Goal: Register for event/course

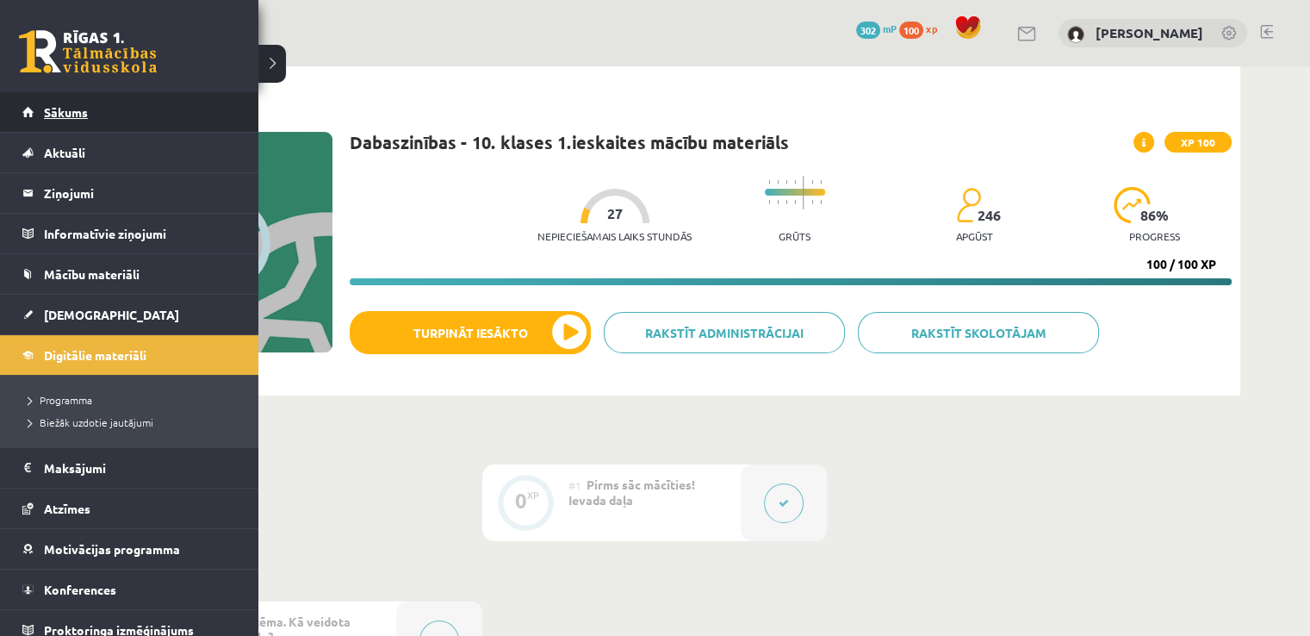
click at [62, 115] on span "Sākums" at bounding box center [66, 112] width 44 height 16
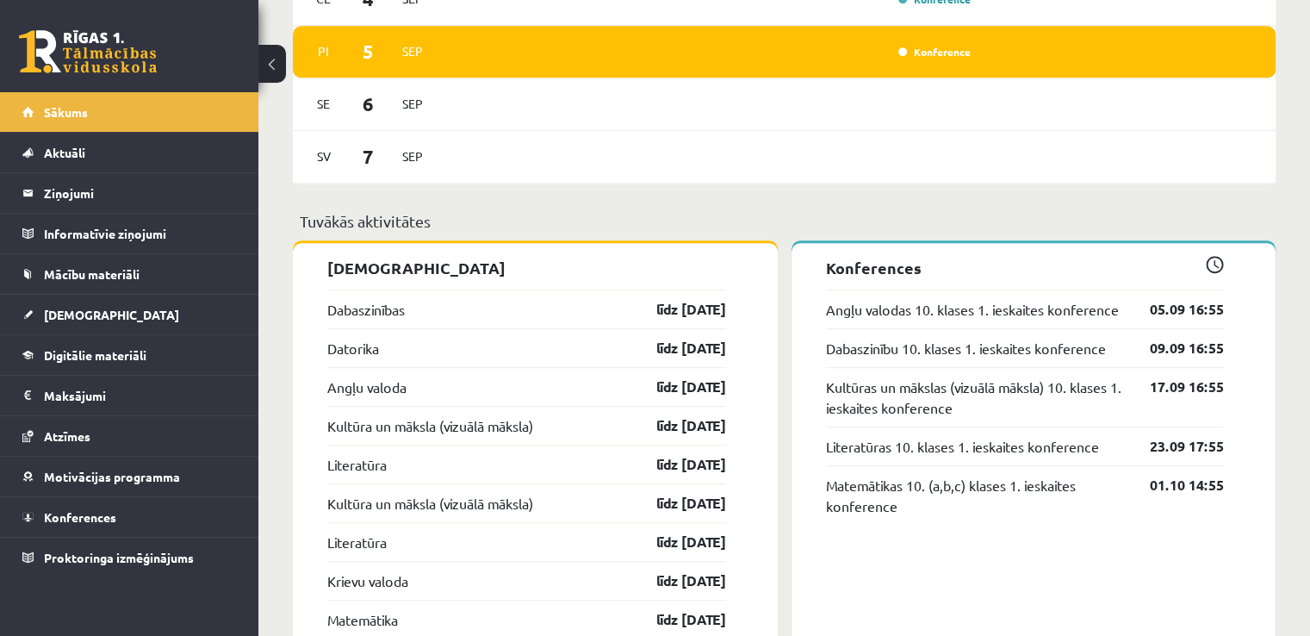
scroll to position [1191, 0]
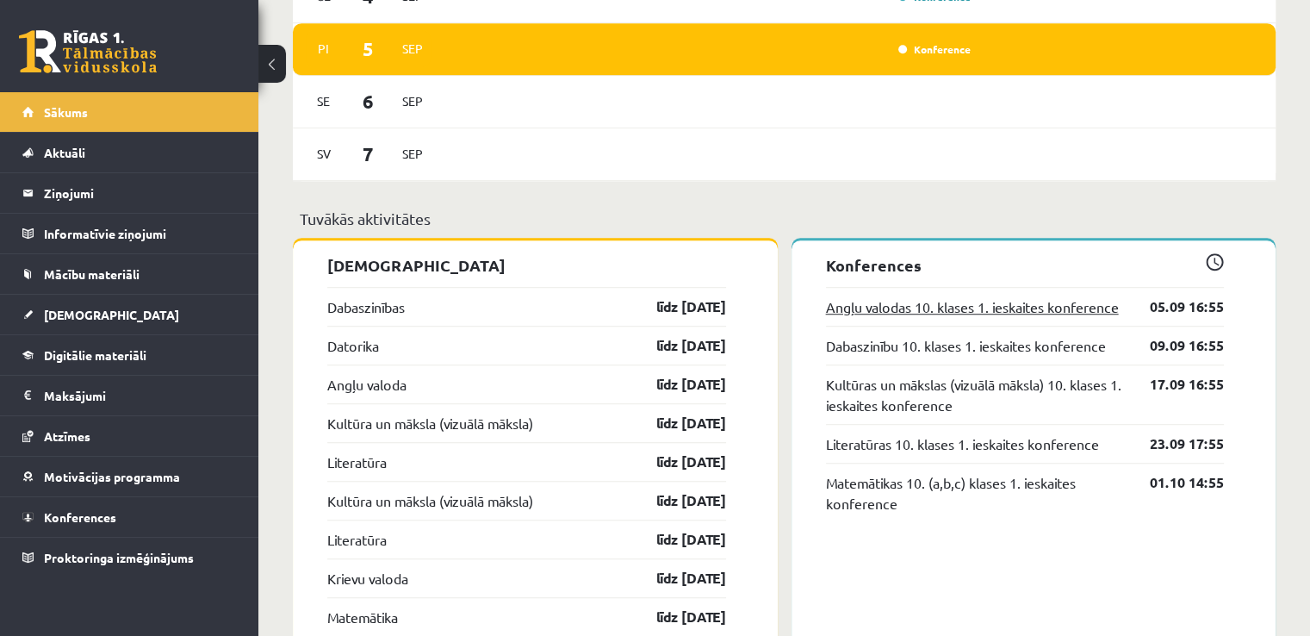
click at [1074, 304] on link "Angļu valodas 10. klases 1. ieskaites konference" at bounding box center [972, 306] width 293 height 21
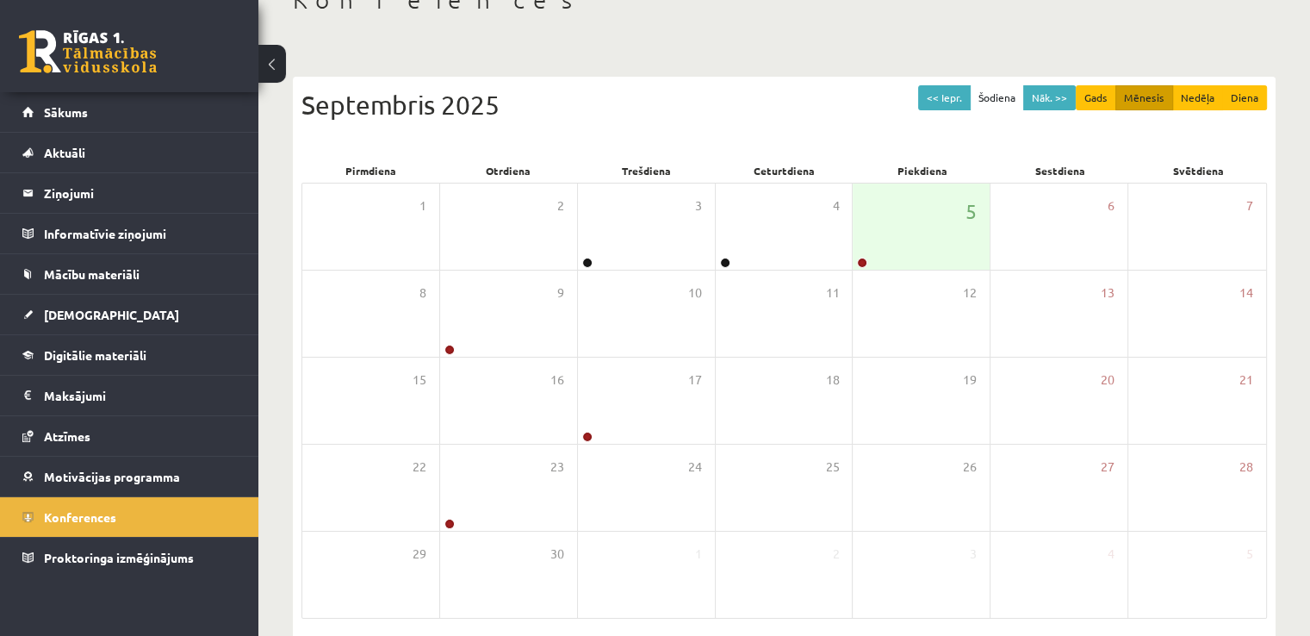
scroll to position [186, 0]
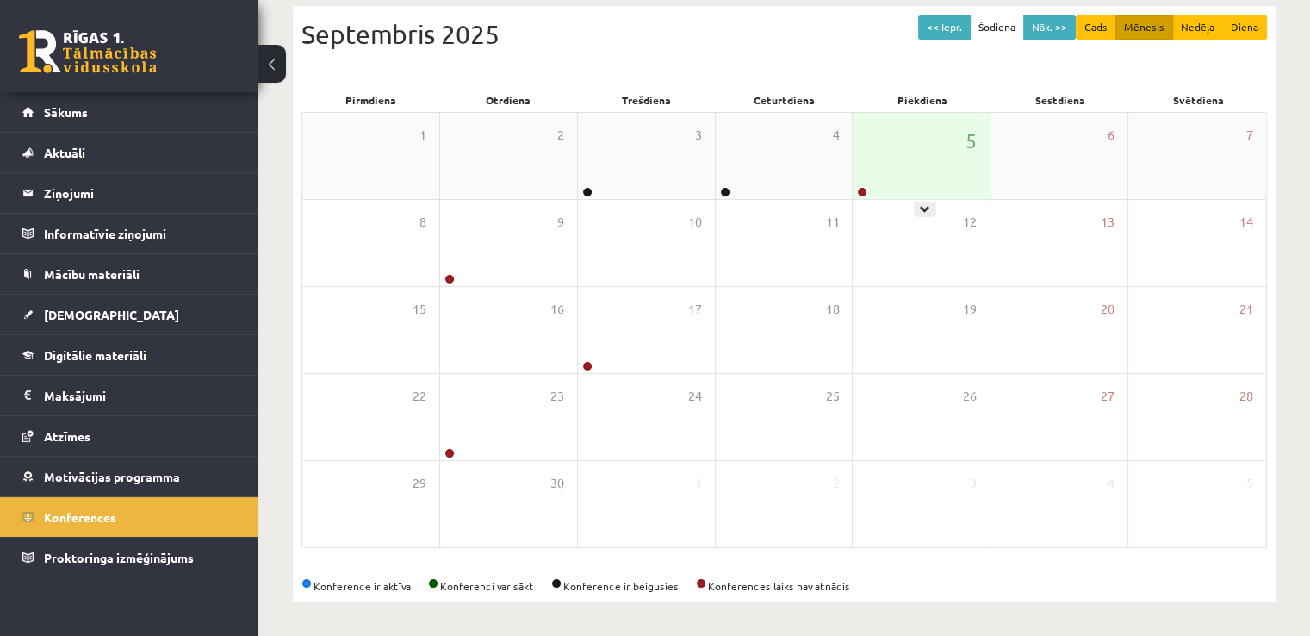
click at [892, 173] on div "5" at bounding box center [921, 156] width 137 height 86
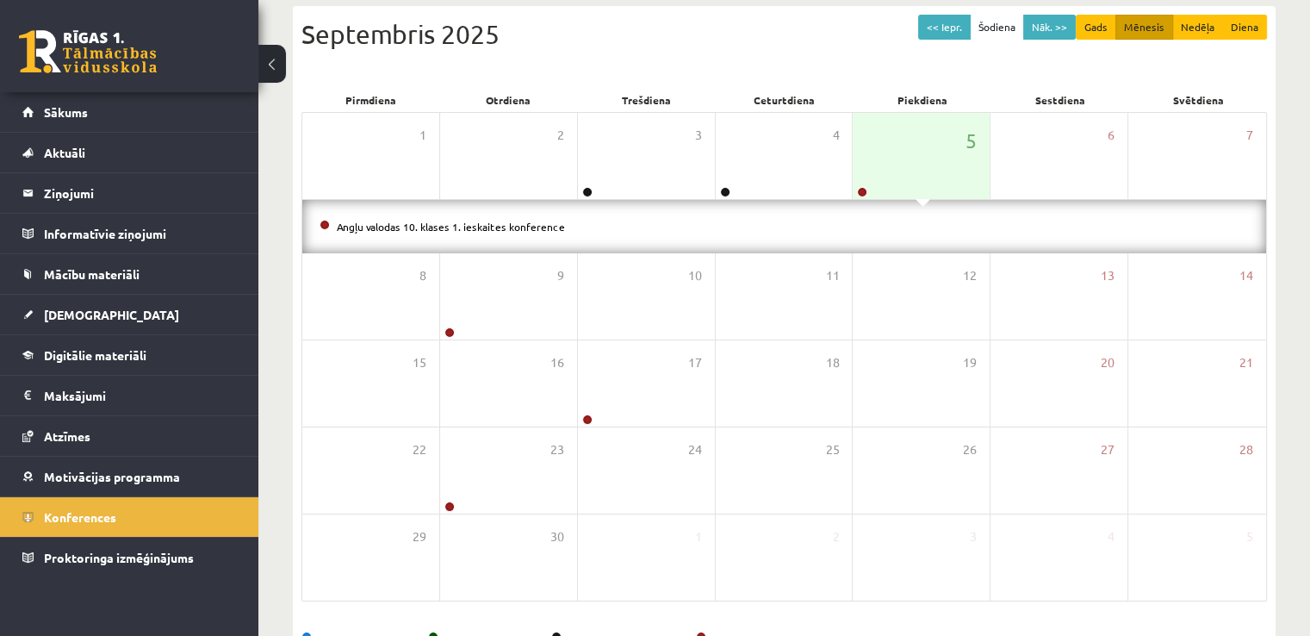
click at [749, 218] on li "Angļu valodas 10. klases 1. ieskaites konference" at bounding box center [784, 226] width 929 height 19
click at [59, 109] on span "Sākums" at bounding box center [66, 112] width 44 height 16
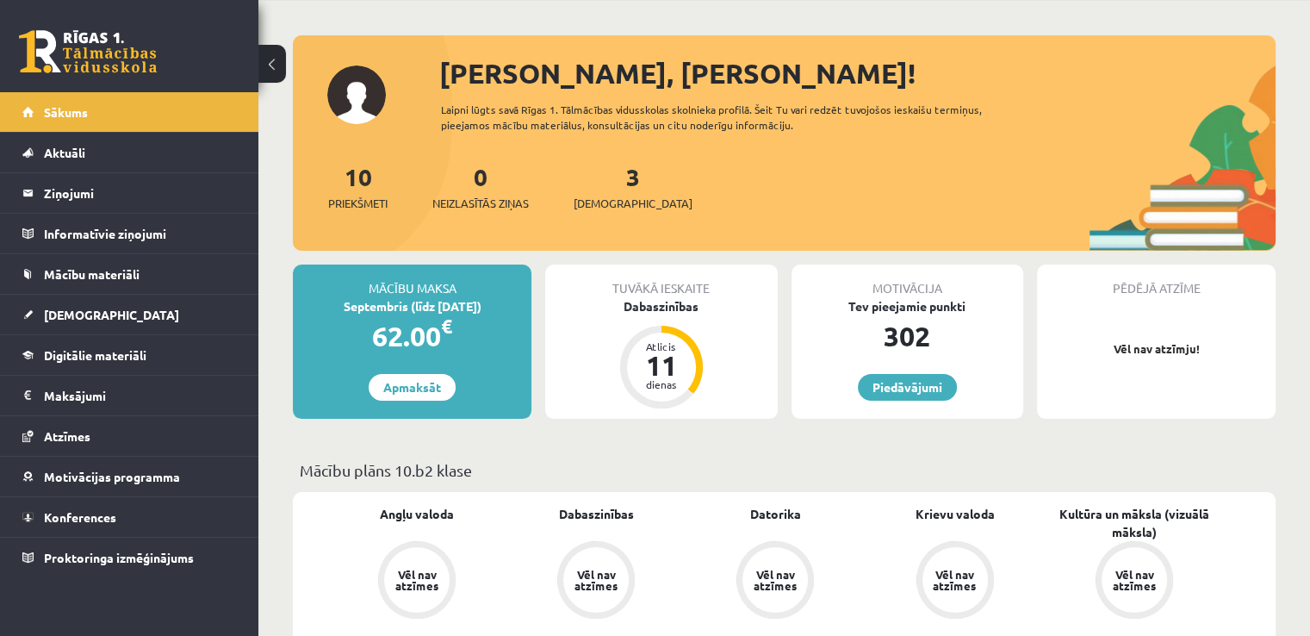
scroll to position [68, 0]
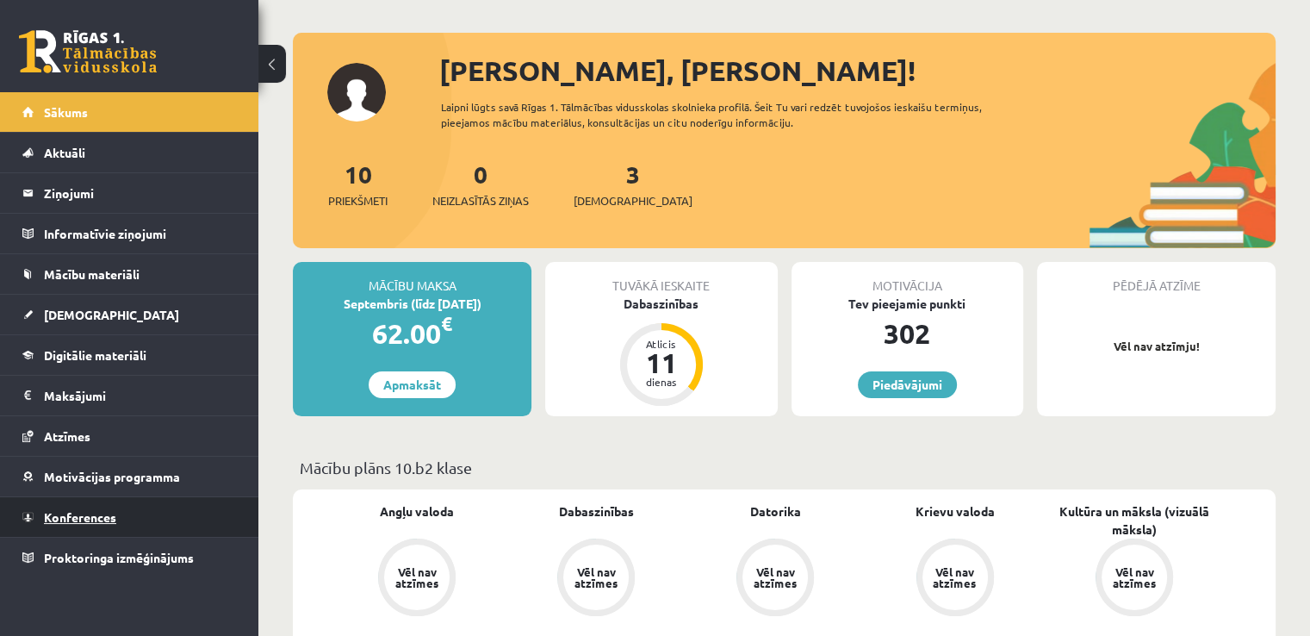
click at [134, 517] on link "Konferences" at bounding box center [129, 517] width 214 height 40
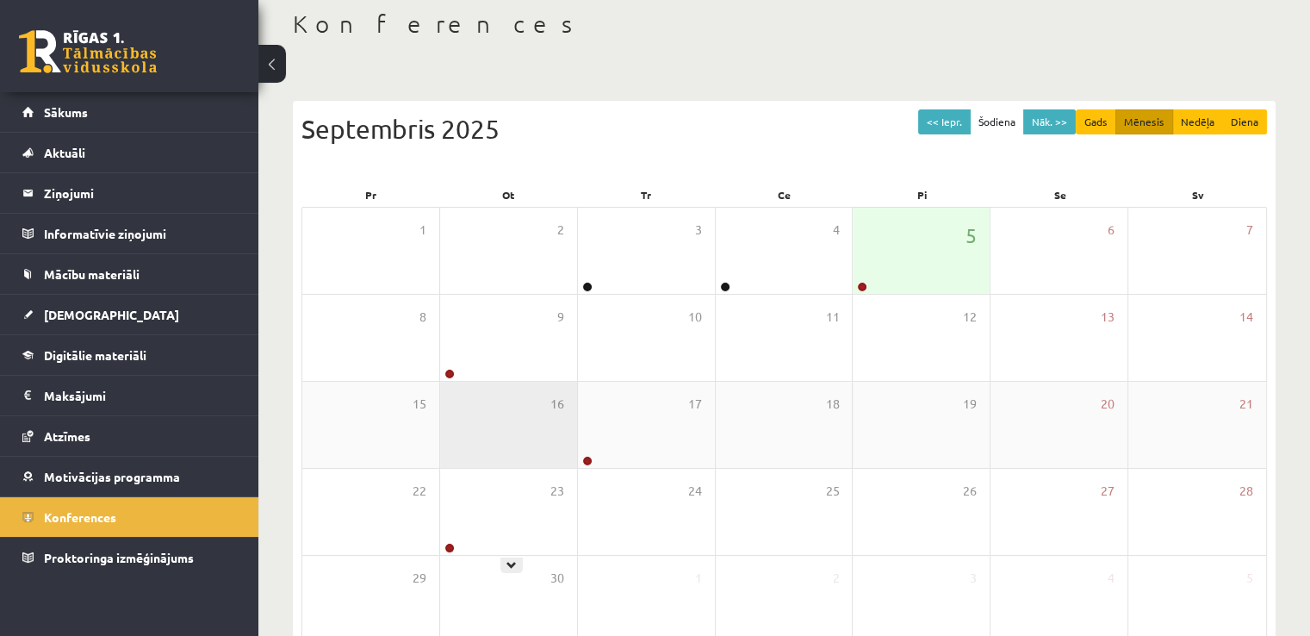
scroll to position [92, 0]
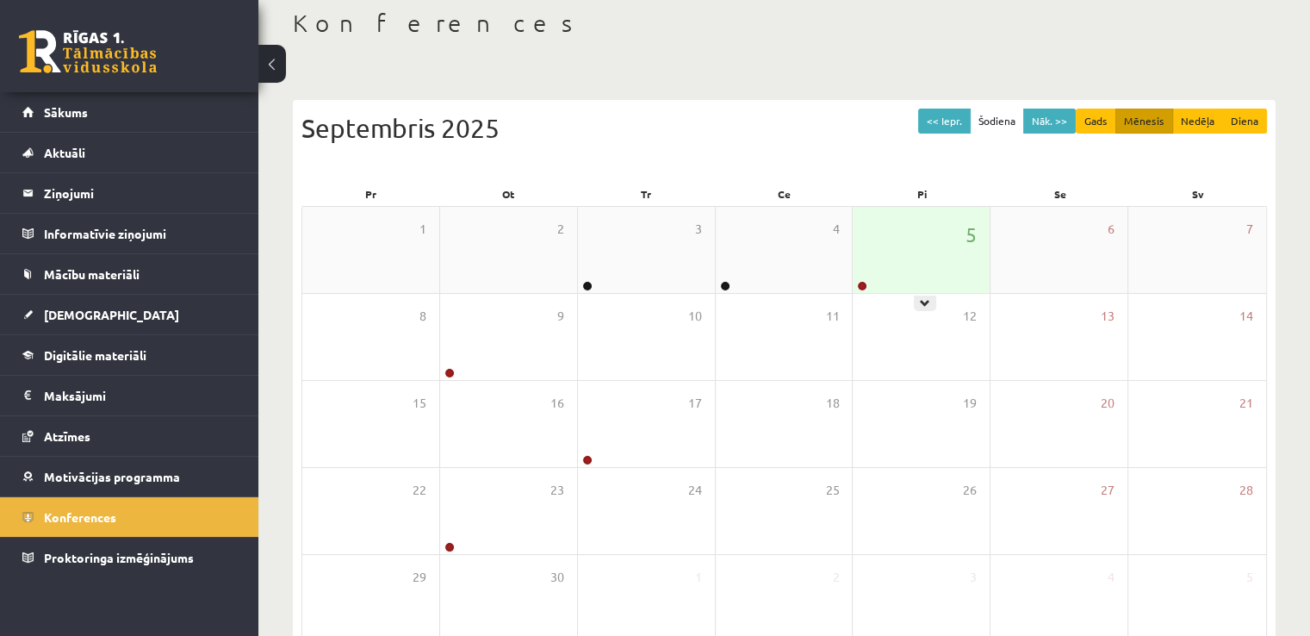
click at [891, 266] on div "5" at bounding box center [921, 250] width 137 height 86
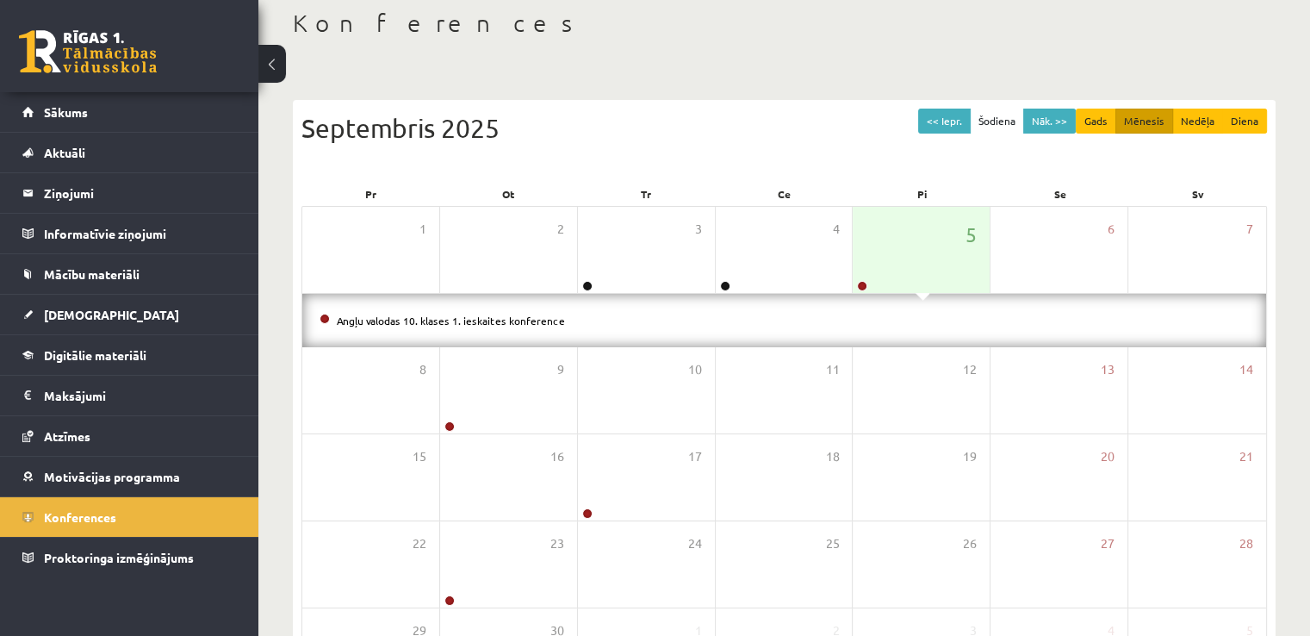
click at [635, 314] on li "Angļu valodas 10. klases 1. ieskaites konference" at bounding box center [784, 320] width 929 height 19
click at [505, 316] on link "Angļu valodas 10. klases 1. ieskaites konference" at bounding box center [451, 321] width 228 height 14
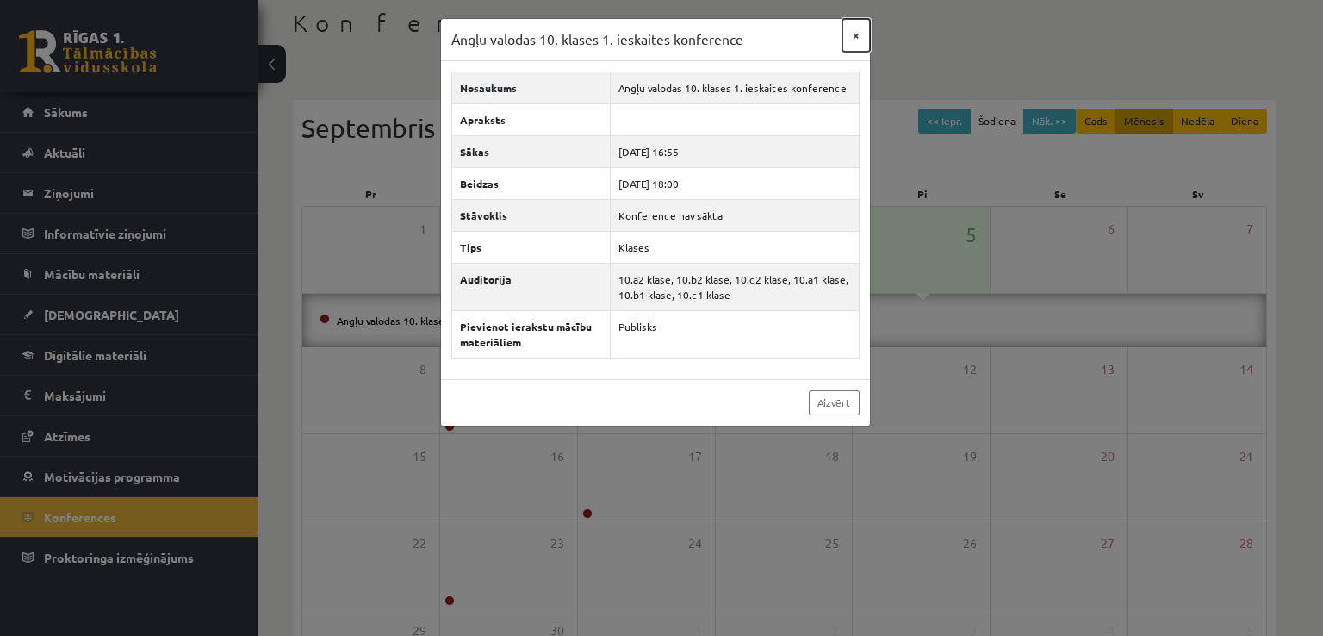
click at [854, 37] on button "×" at bounding box center [856, 35] width 28 height 33
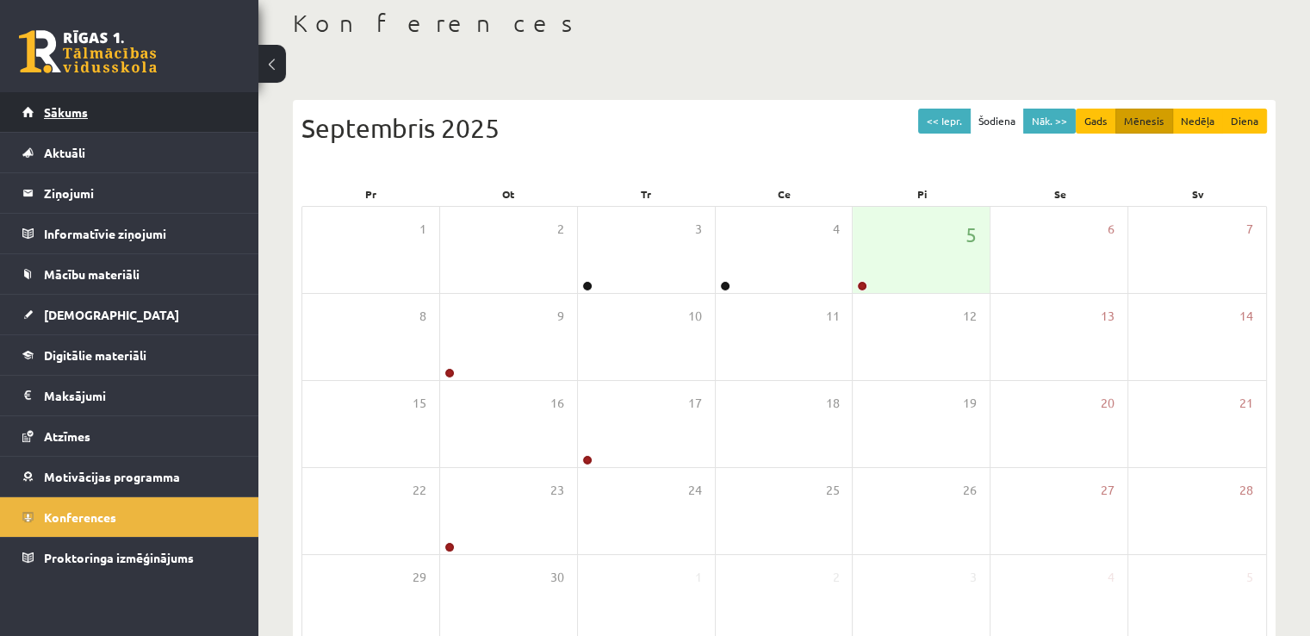
click at [79, 121] on link "Sākums" at bounding box center [129, 112] width 214 height 40
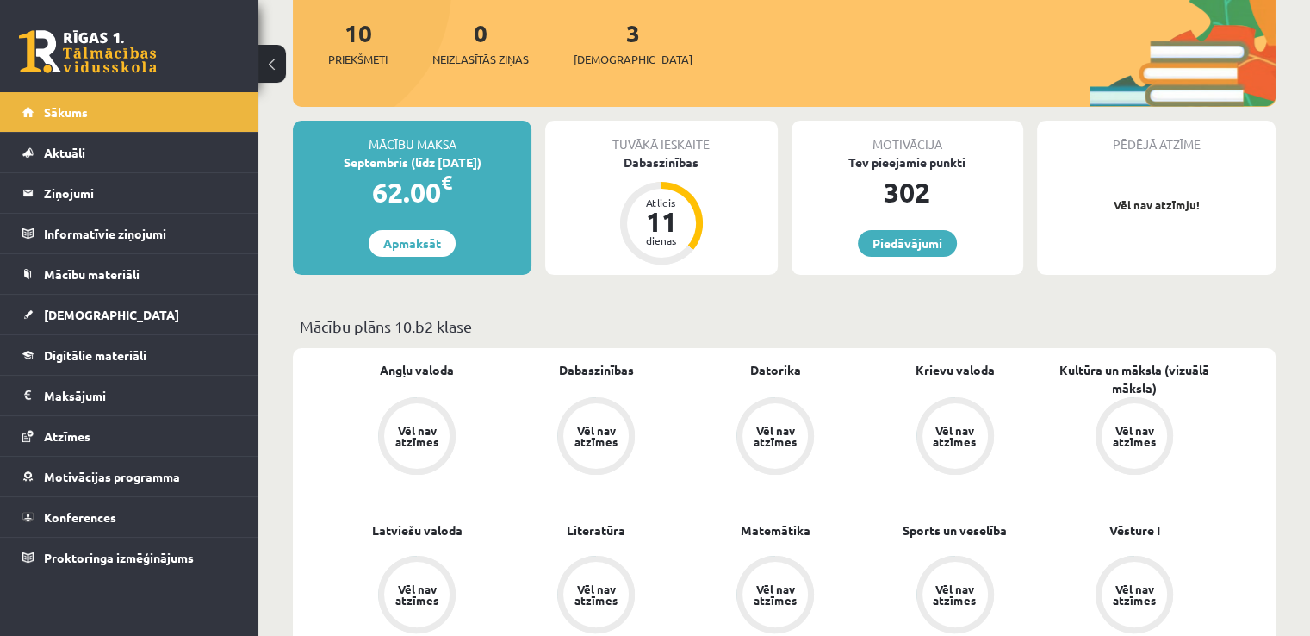
scroll to position [214, 0]
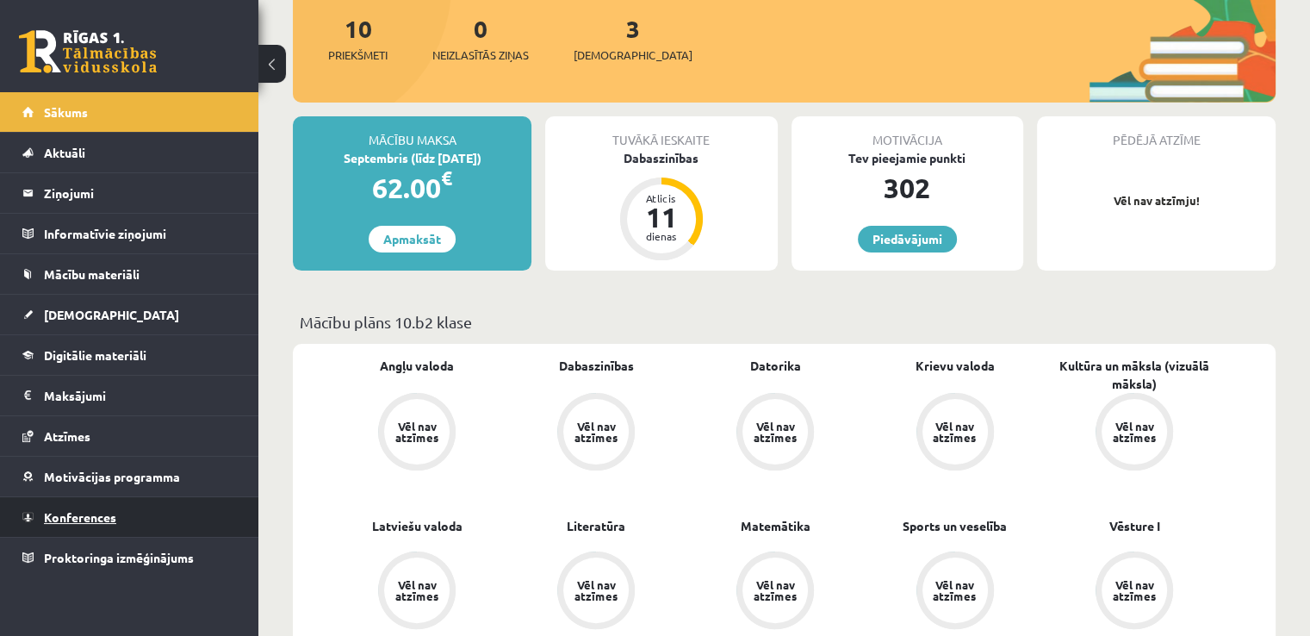
click at [121, 509] on link "Konferences" at bounding box center [129, 517] width 214 height 40
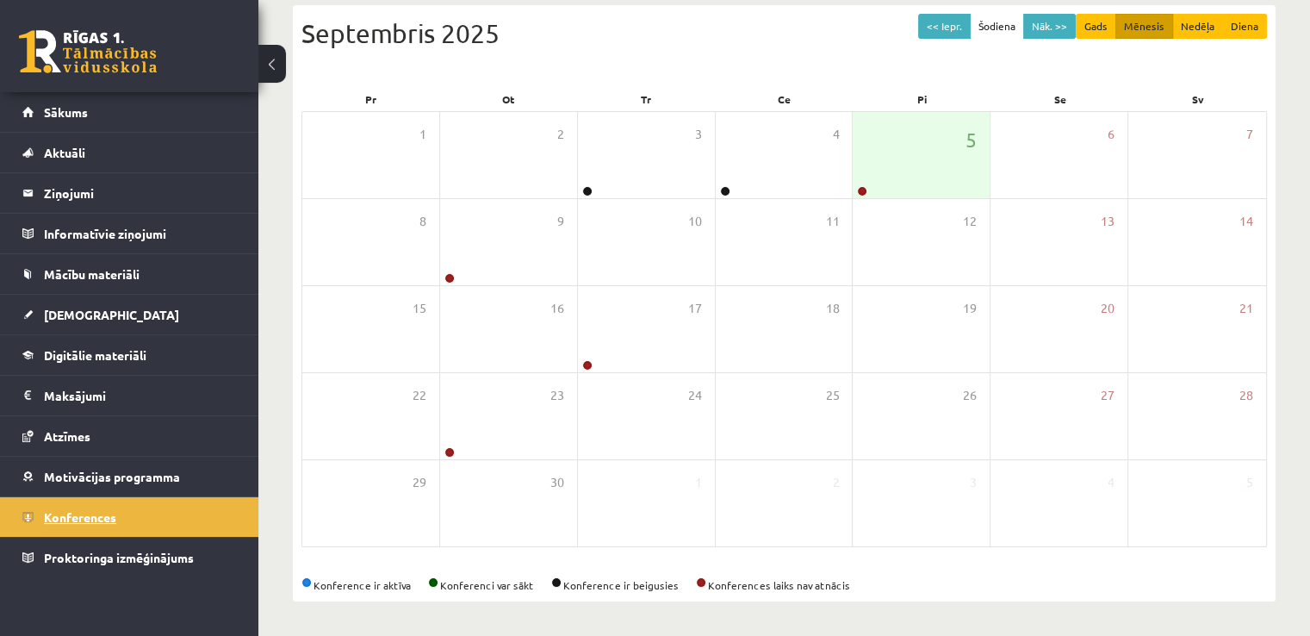
scroll to position [186, 0]
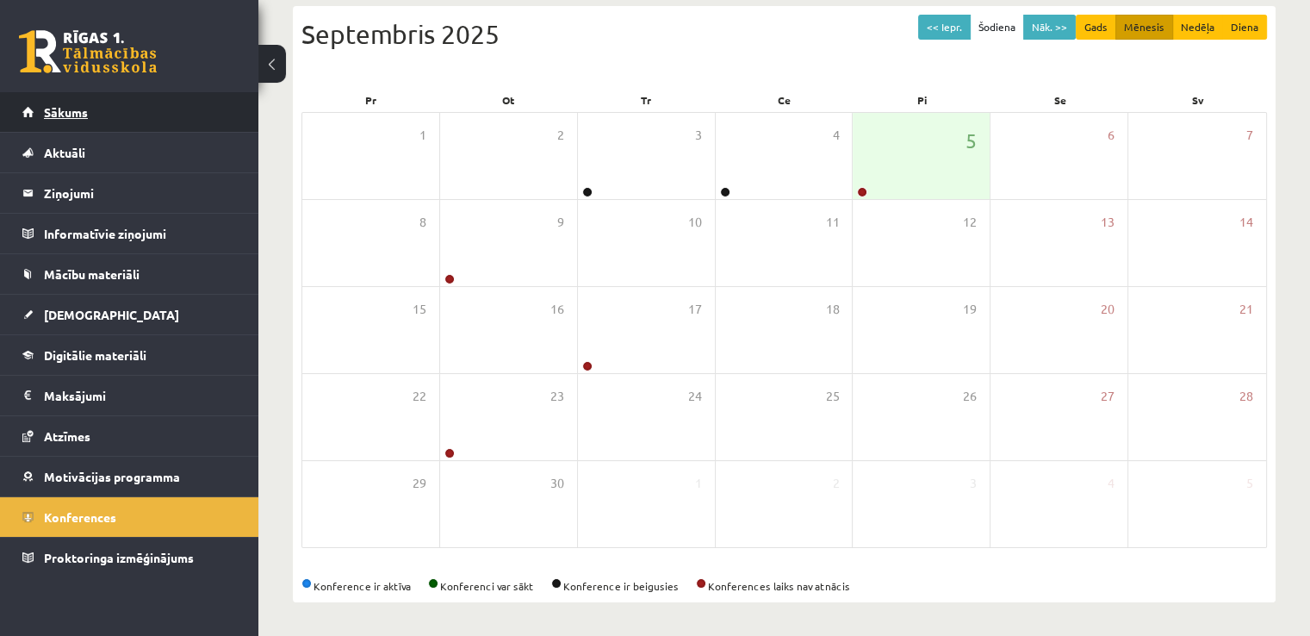
click at [44, 111] on span "Sākums" at bounding box center [66, 112] width 44 height 16
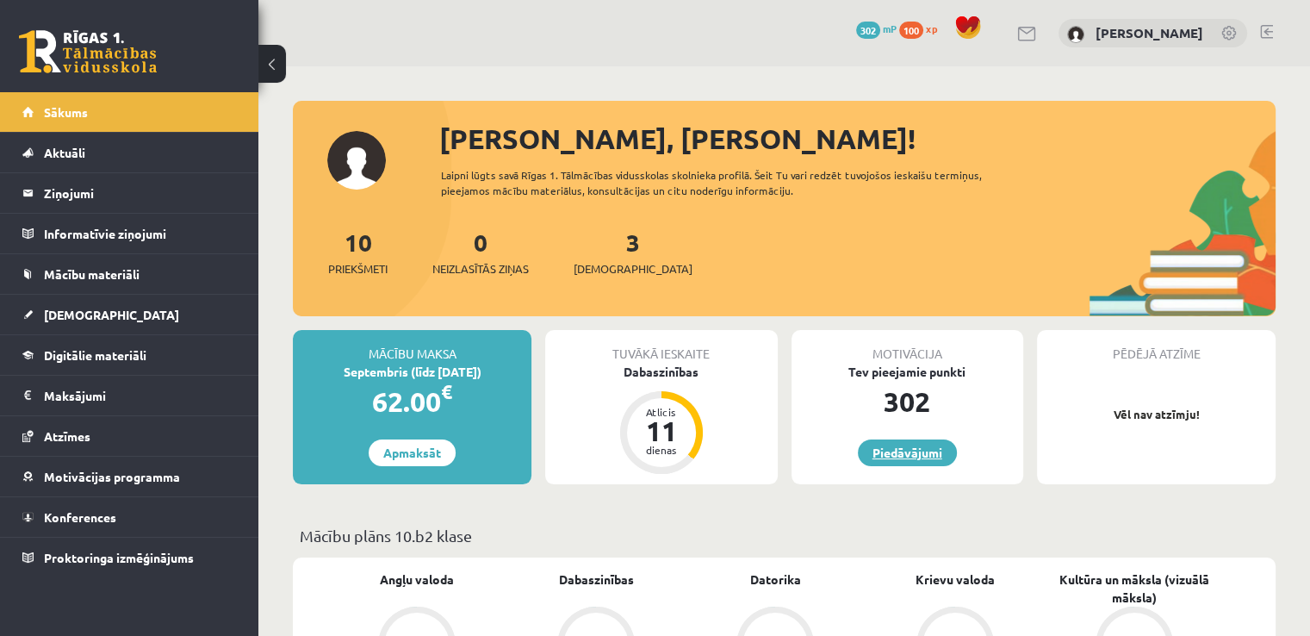
click at [940, 459] on link "Piedāvājumi" at bounding box center [907, 452] width 99 height 27
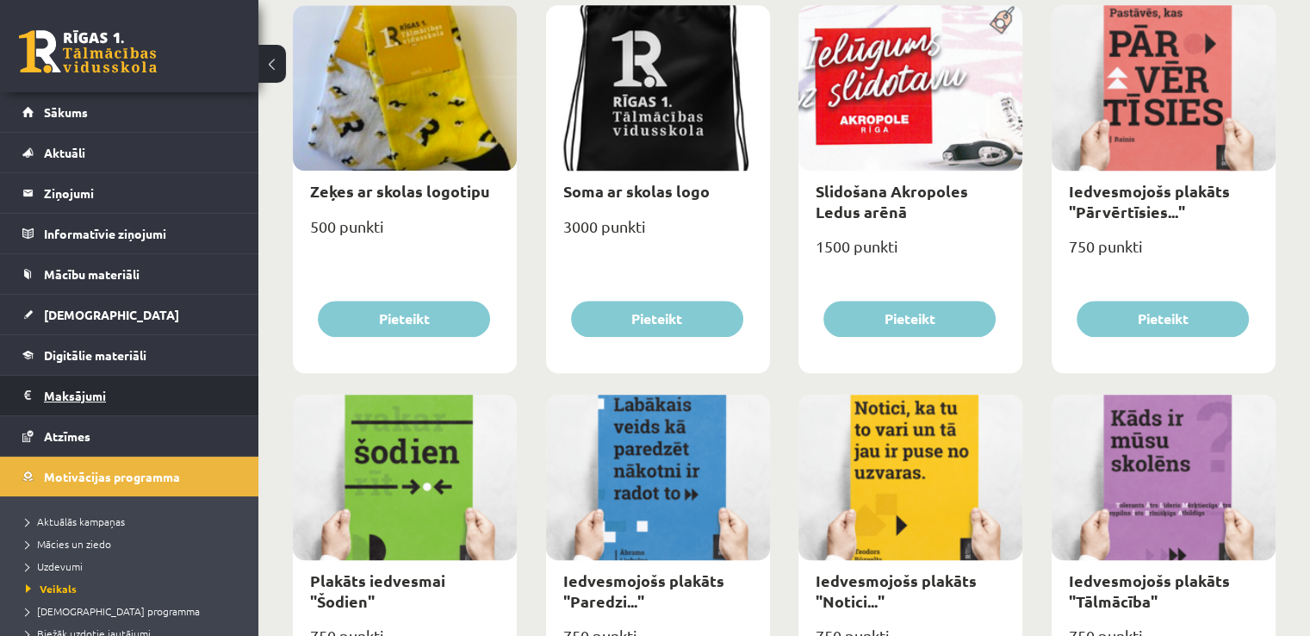
scroll to position [124, 0]
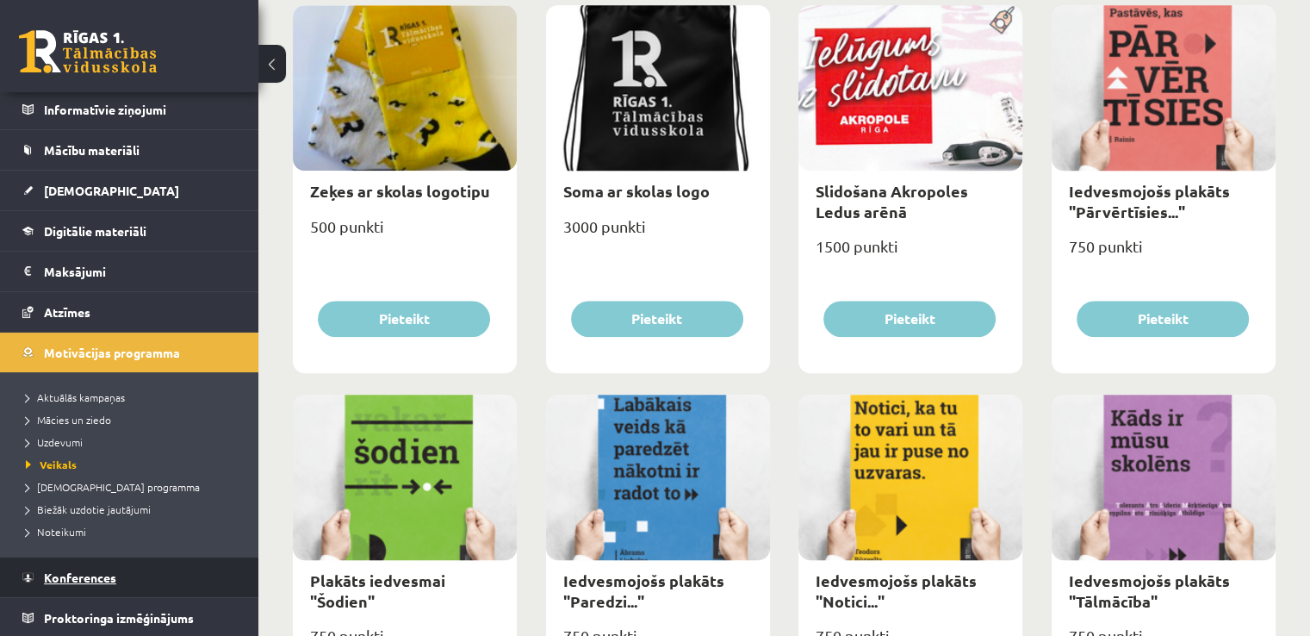
click at [98, 562] on link "Konferences" at bounding box center [129, 577] width 214 height 40
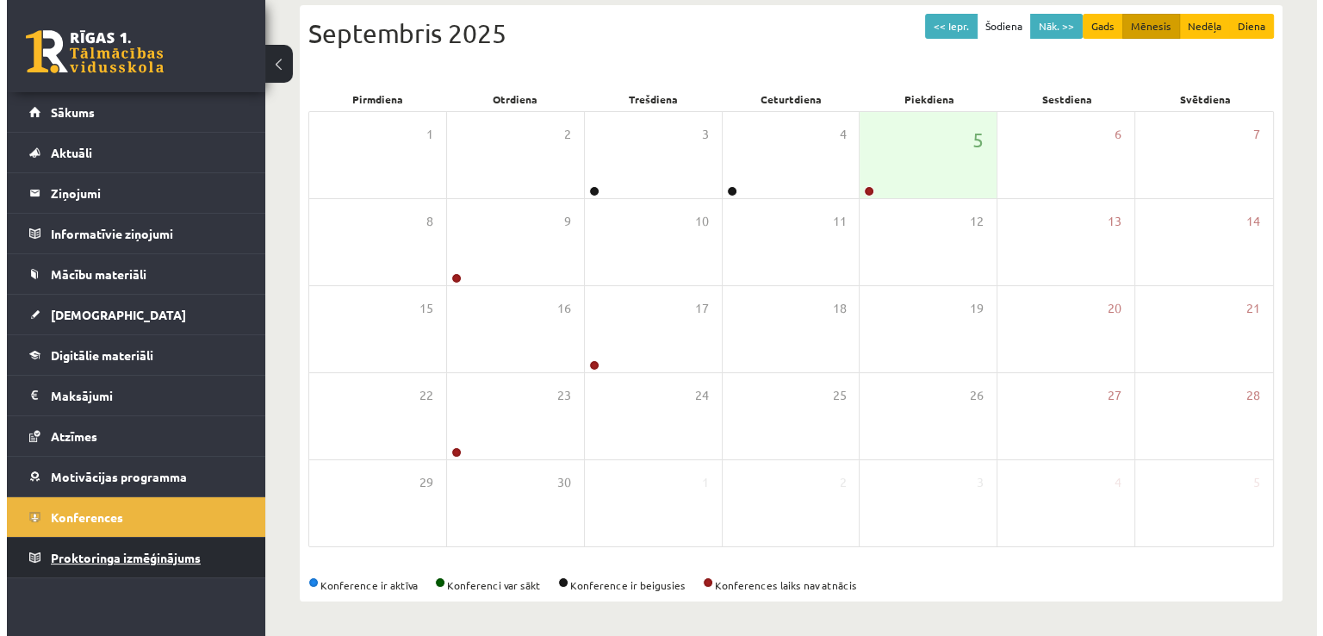
scroll to position [186, 0]
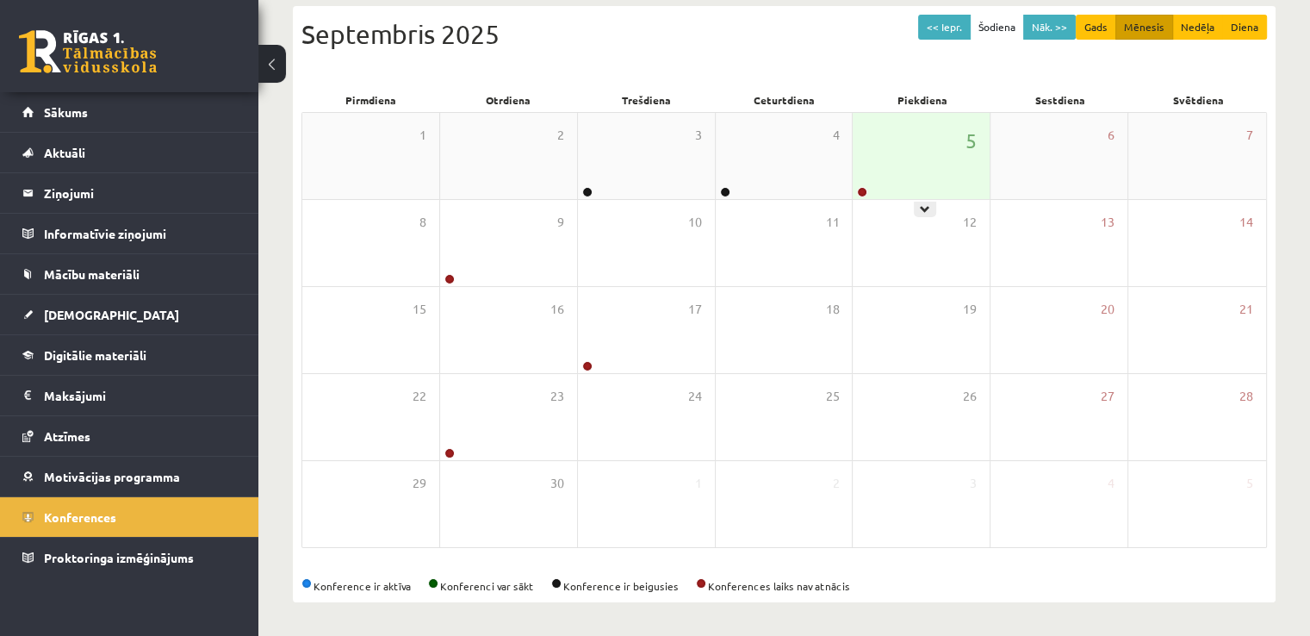
click at [888, 173] on div "5" at bounding box center [921, 156] width 137 height 86
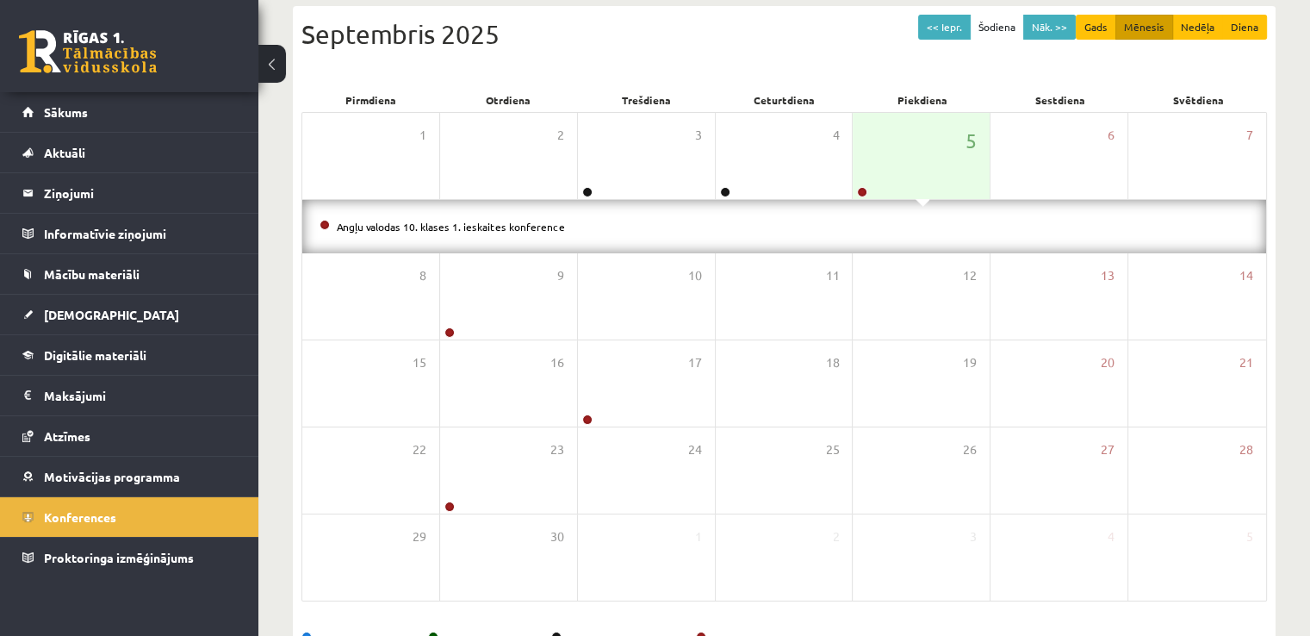
click at [736, 223] on li "Angļu valodas 10. klases 1. ieskaites konference" at bounding box center [784, 226] width 929 height 19
click at [519, 228] on link "Angļu valodas 10. klases 1. ieskaites konference" at bounding box center [451, 227] width 228 height 14
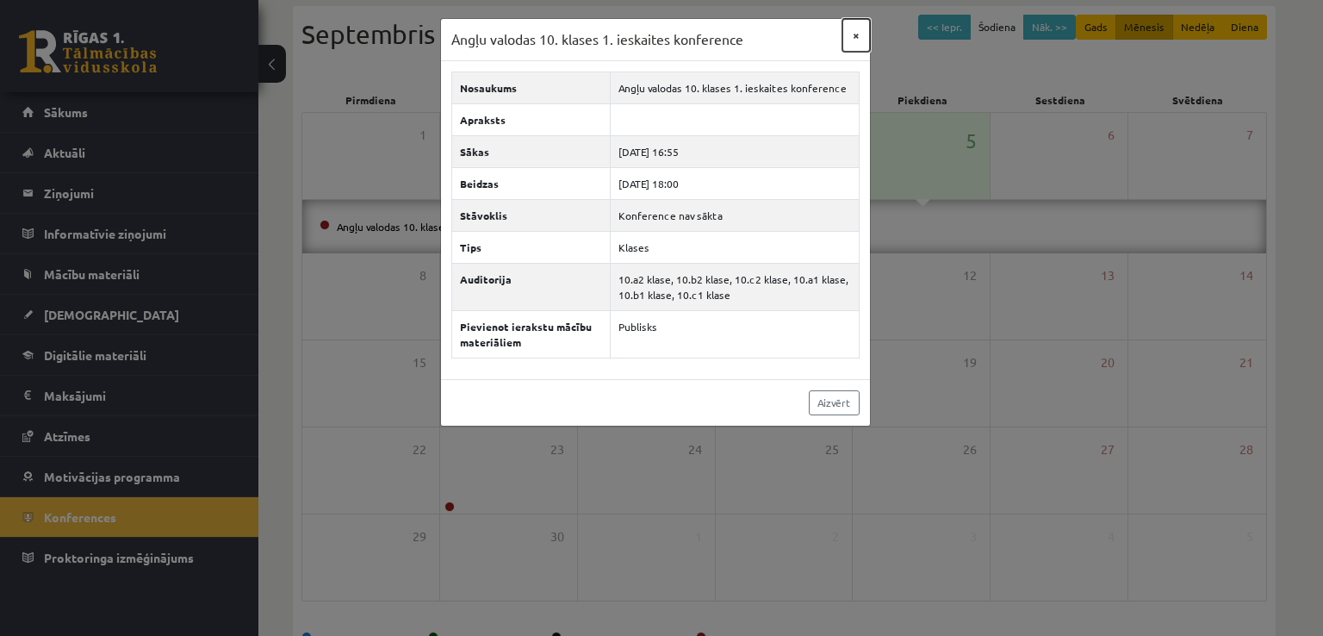
click at [851, 34] on button "×" at bounding box center [856, 35] width 28 height 33
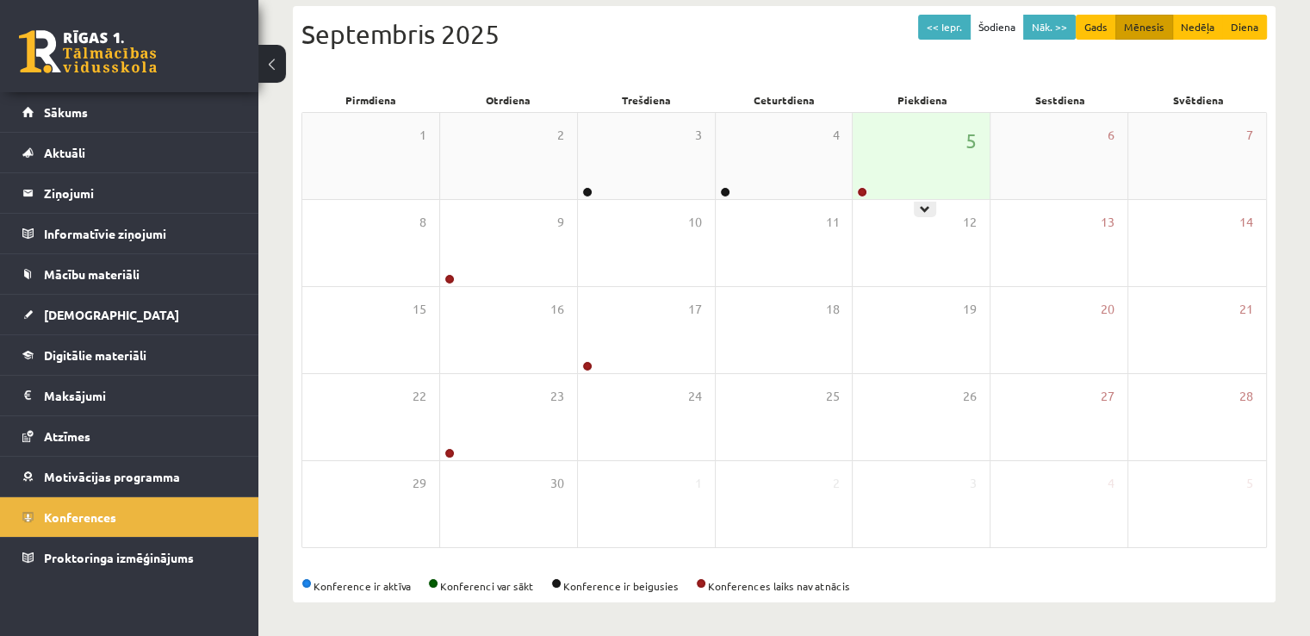
click at [876, 120] on div "5" at bounding box center [921, 156] width 137 height 86
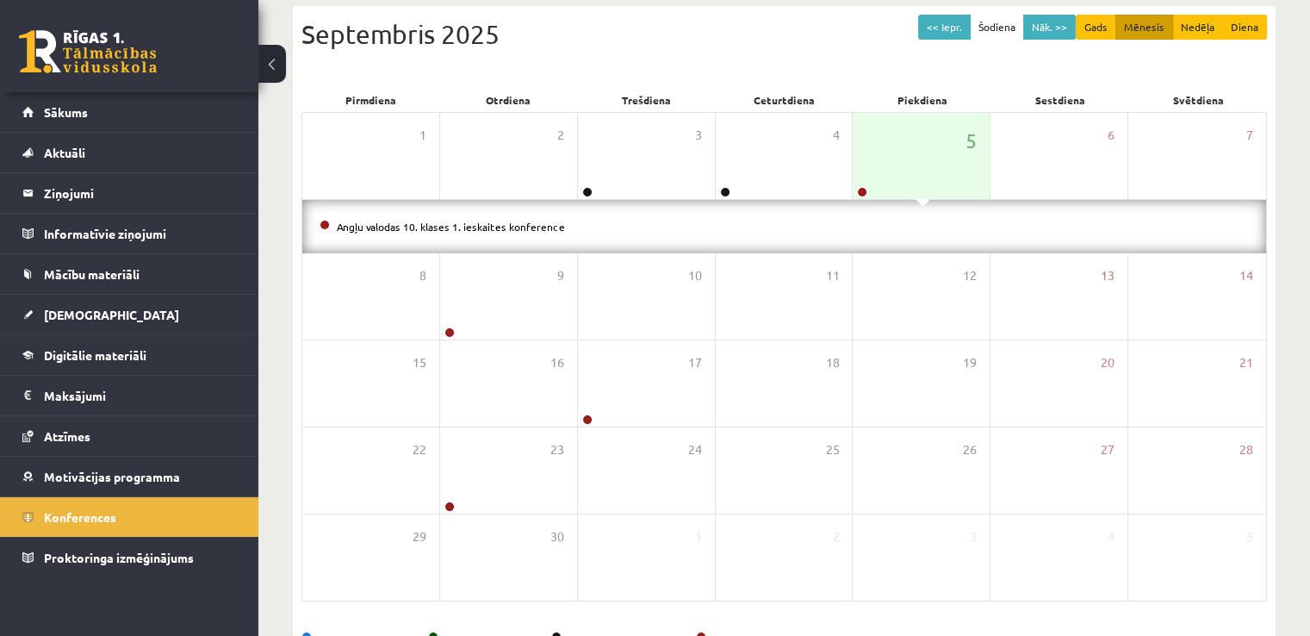
click at [472, 233] on li "Angļu valodas 10. klases 1. ieskaites konference" at bounding box center [784, 226] width 929 height 19
click at [473, 217] on li "Angļu valodas 10. klases 1. ieskaites konference" at bounding box center [784, 226] width 929 height 19
click at [469, 228] on link "Angļu valodas 10. klases 1. ieskaites konference" at bounding box center [451, 227] width 228 height 14
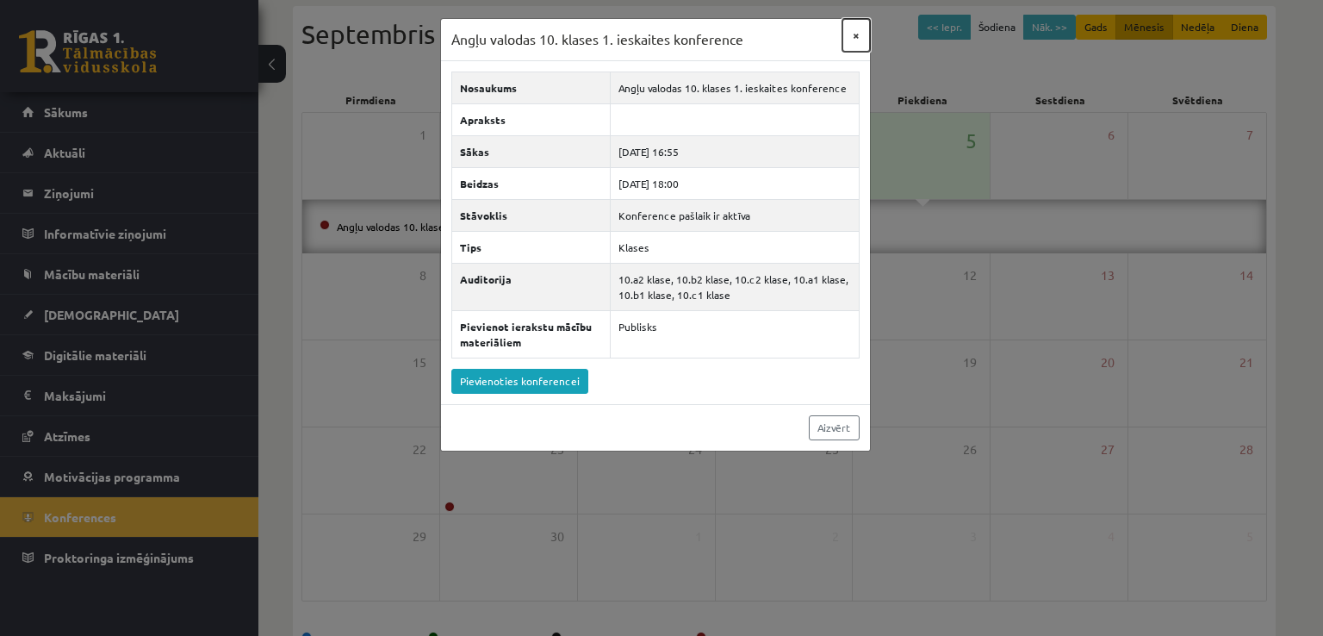
click at [854, 37] on button "×" at bounding box center [856, 35] width 28 height 33
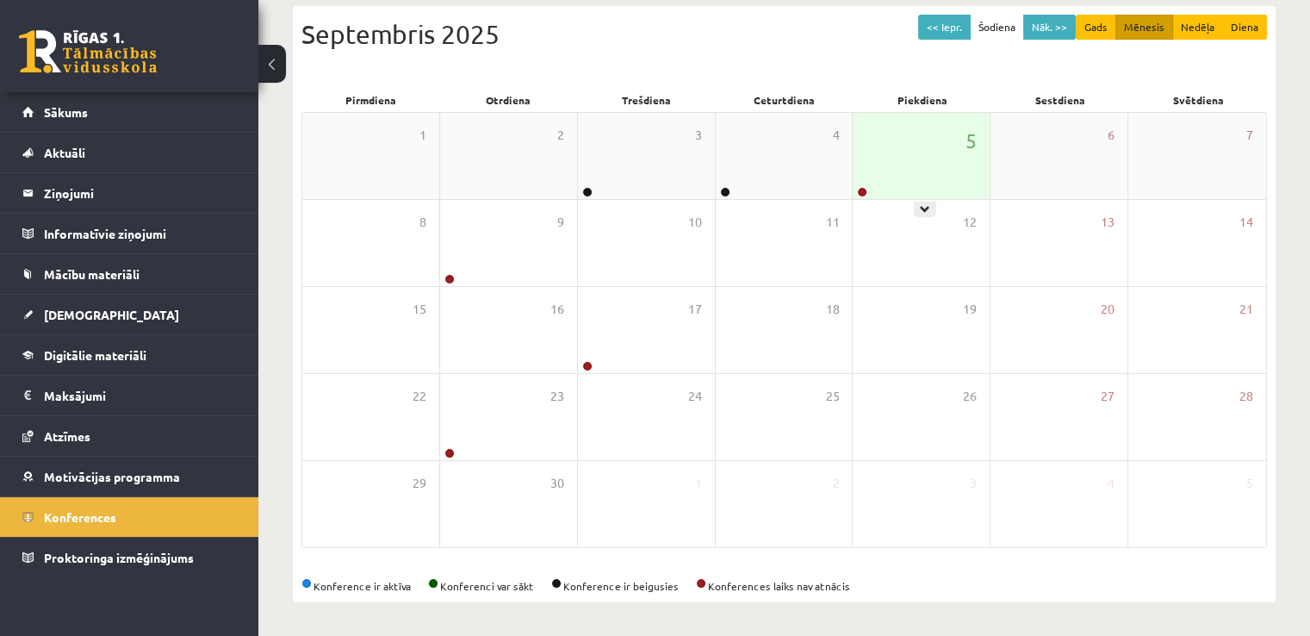
click at [917, 180] on div "5" at bounding box center [921, 156] width 137 height 86
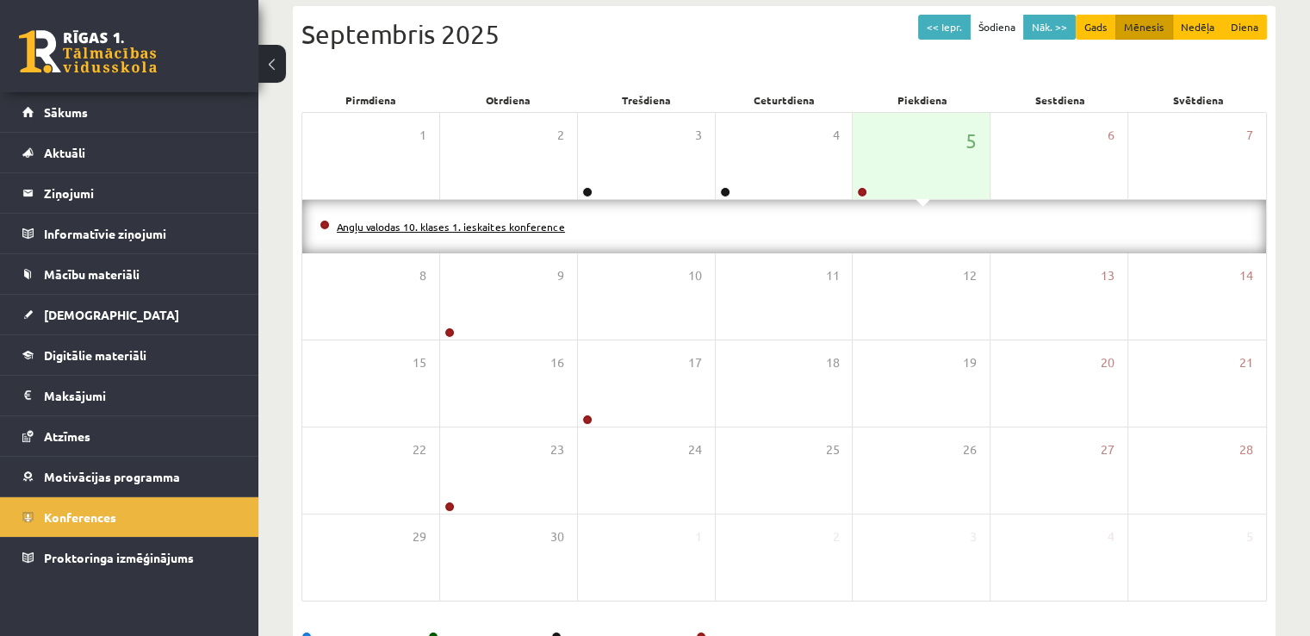
click at [537, 228] on link "Angļu valodas 10. klases 1. ieskaites konference" at bounding box center [451, 227] width 228 height 14
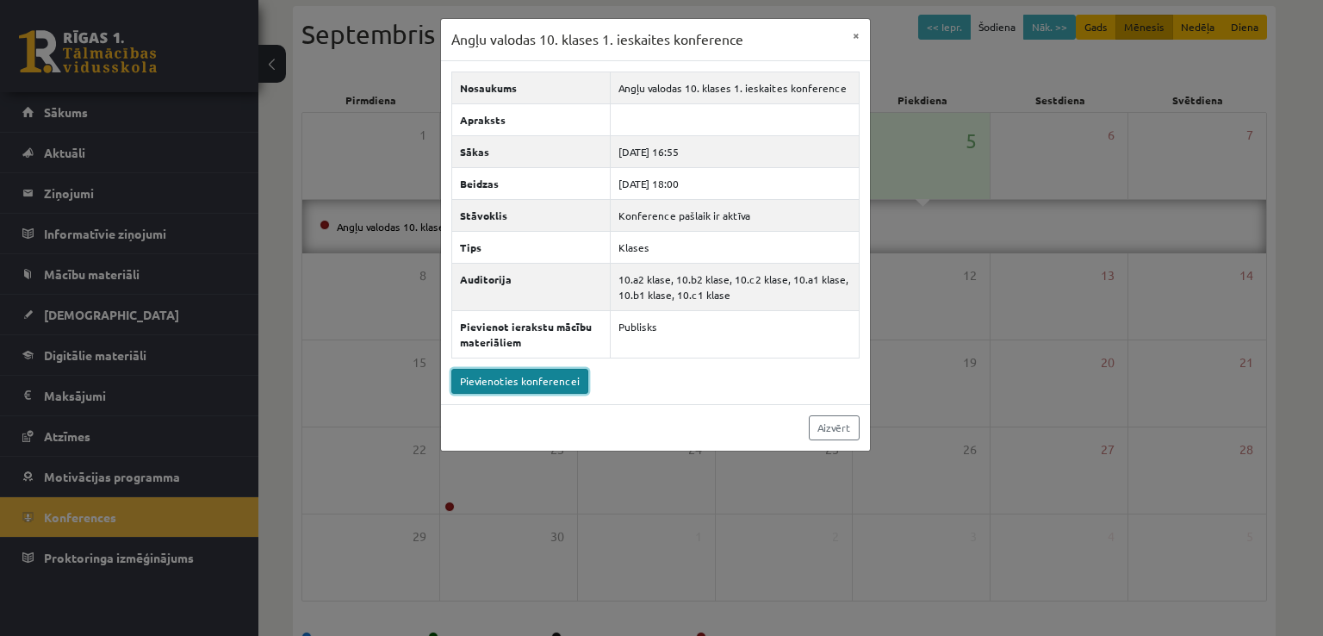
click at [524, 372] on link "Pievienoties konferencei" at bounding box center [519, 381] width 137 height 25
